Goal: Transaction & Acquisition: Subscribe to service/newsletter

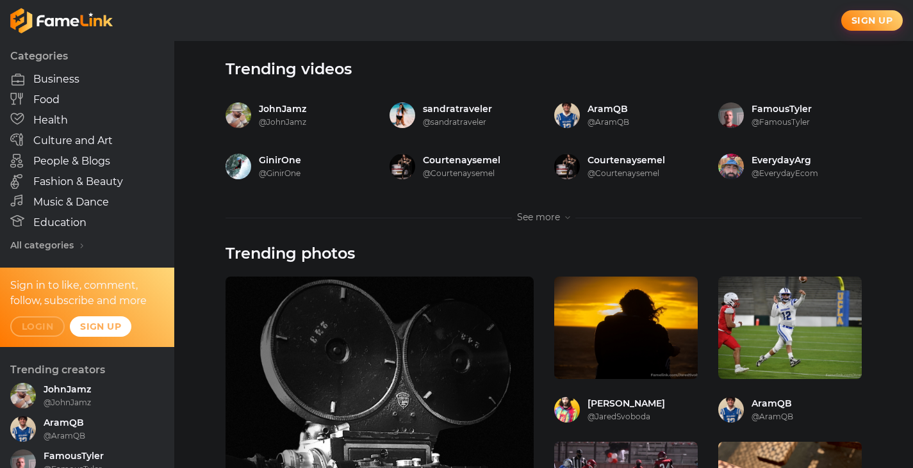
click at [45, 330] on button "Login" at bounding box center [37, 326] width 54 height 20
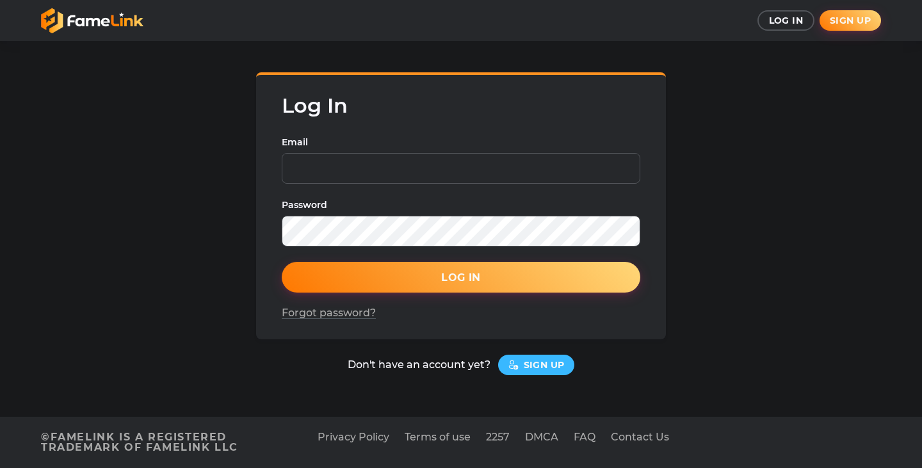
click at [110, 19] on link at bounding box center [101, 21] width 120 height 26
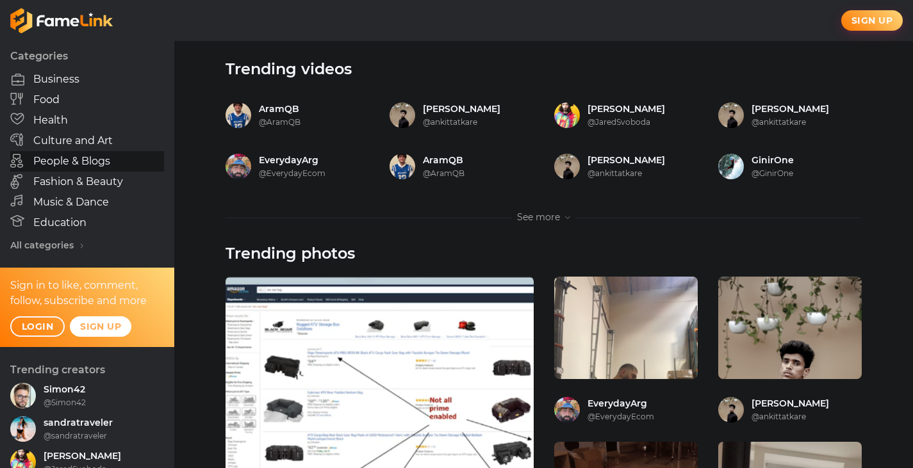
click at [86, 159] on span "People & Blogs" at bounding box center [71, 161] width 77 height 10
checkbox input "false"
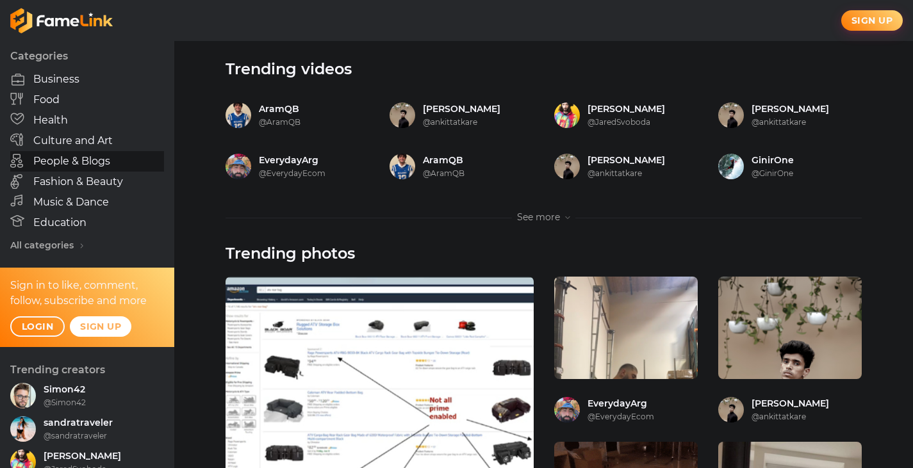
checkbox input "true"
checkbox input "false"
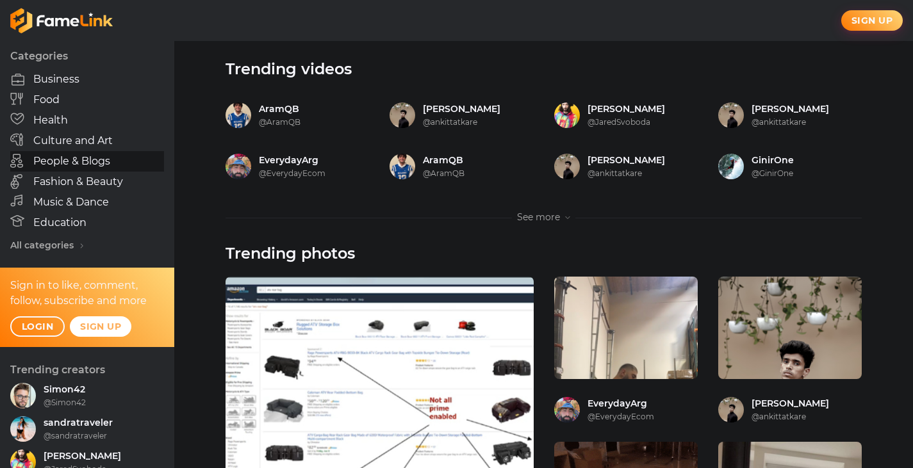
checkbox input "false"
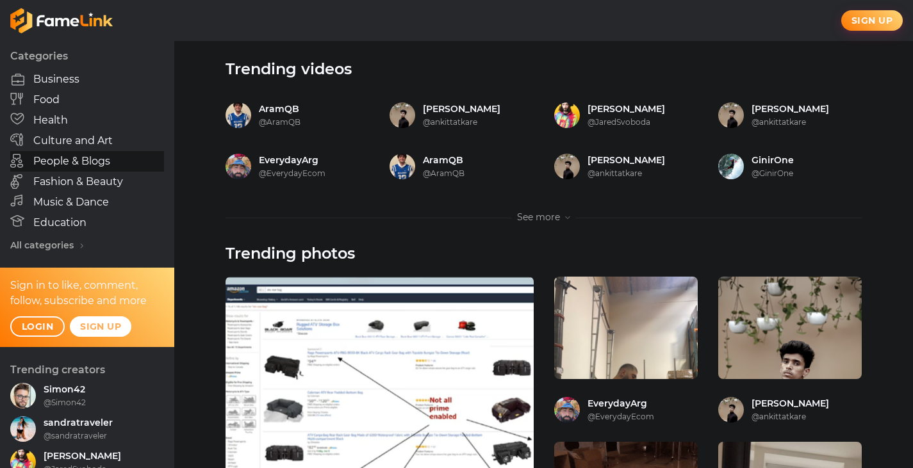
checkbox input "false"
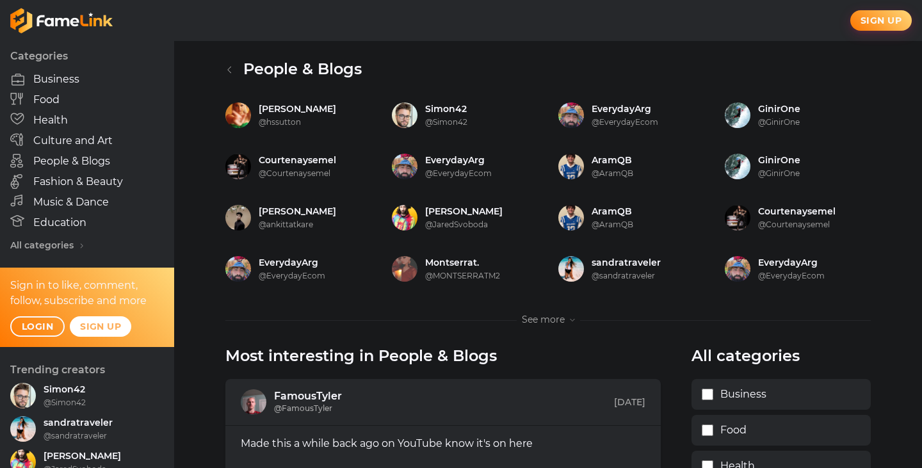
click at [78, 243] on div "All categories" at bounding box center [87, 245] width 154 height 9
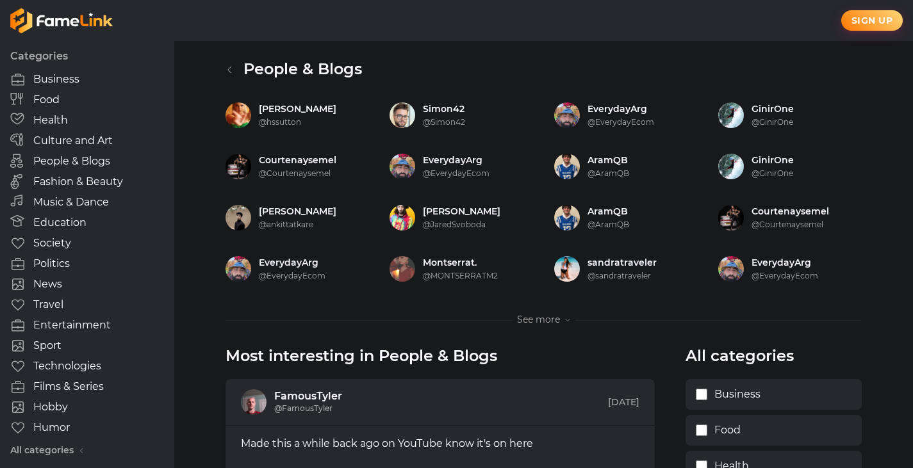
drag, startPoint x: 886, startPoint y: 31, endPoint x: 892, endPoint y: 15, distance: 16.8
click at [892, 15] on div "Sign up" at bounding box center [456, 20] width 913 height 41
click at [892, 15] on span "Sign up" at bounding box center [871, 21] width 41 height 12
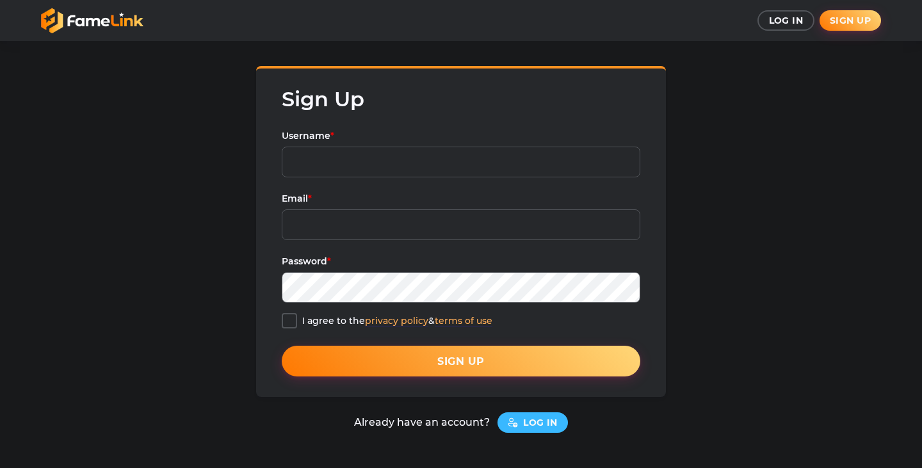
click at [843, 15] on button "Sign up" at bounding box center [850, 20] width 61 height 20
click at [510, 158] on input "Username *" at bounding box center [461, 162] width 359 height 31
